Goal: Task Accomplishment & Management: Use online tool/utility

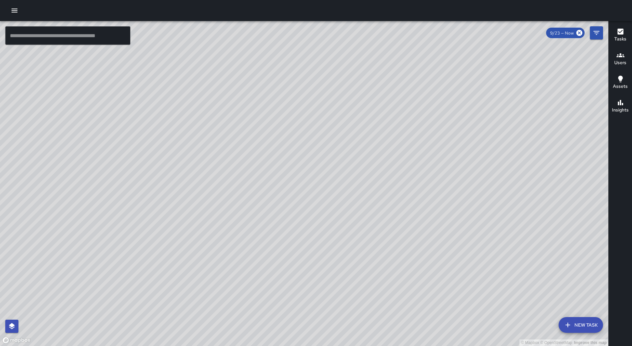
click at [13, 8] on icon "button" at bounding box center [15, 11] width 8 height 8
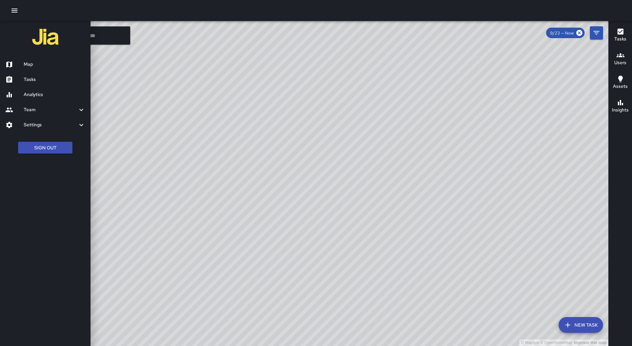
click at [31, 90] on div "Analytics" at bounding box center [45, 94] width 91 height 15
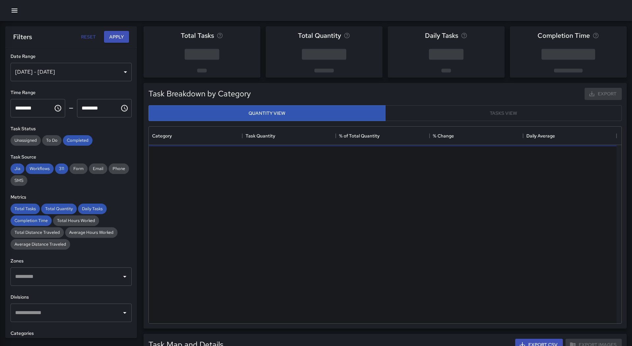
click at [10, 10] on button "button" at bounding box center [14, 10] width 13 height 13
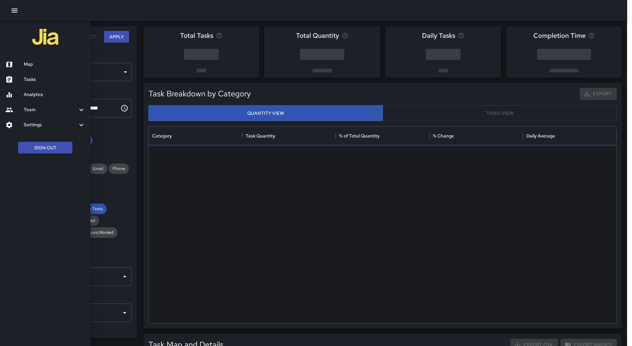
click at [35, 83] on h6 "Tasks" at bounding box center [55, 79] width 62 height 7
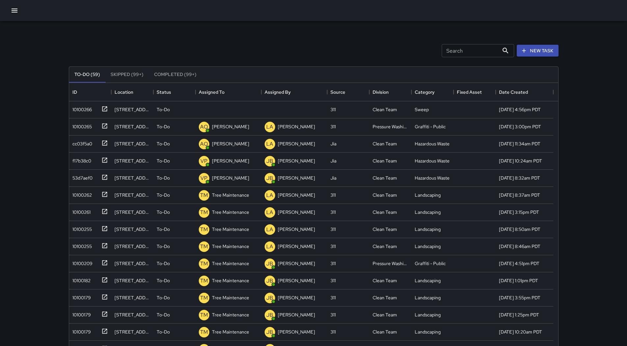
scroll to position [274, 484]
click at [234, 89] on div "Assigned To" at bounding box center [228, 92] width 59 height 18
click at [89, 109] on div "10100266" at bounding box center [81, 108] width 22 height 9
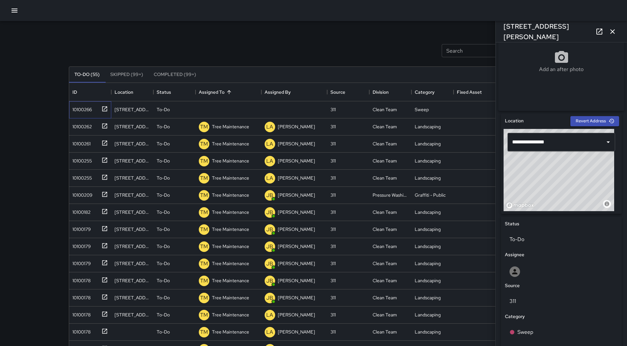
scroll to position [114, 0]
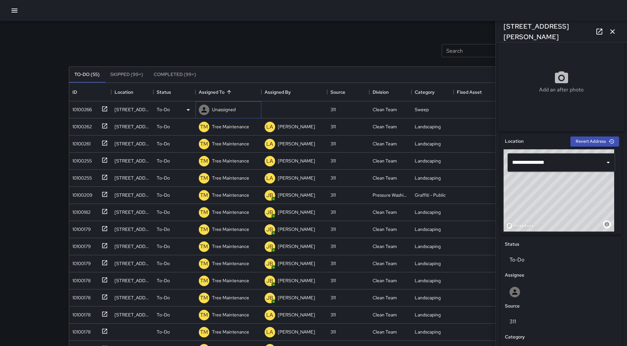
click at [223, 112] on p "Unassigned" at bounding box center [224, 109] width 24 height 7
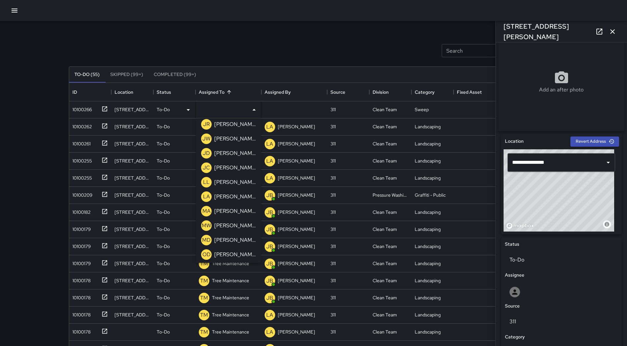
scroll to position [395, 0]
click at [232, 156] on p "[PERSON_NAME]" at bounding box center [234, 154] width 41 height 8
